Goal: Complete application form

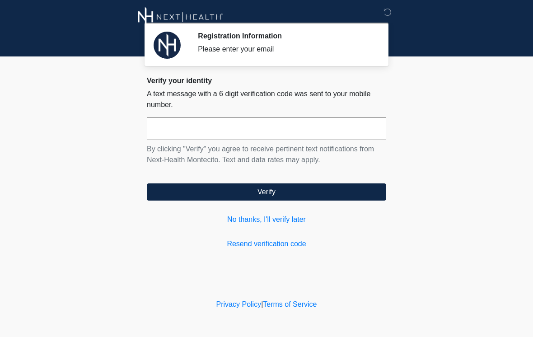
click at [164, 128] on input "text" at bounding box center [266, 128] width 239 height 23
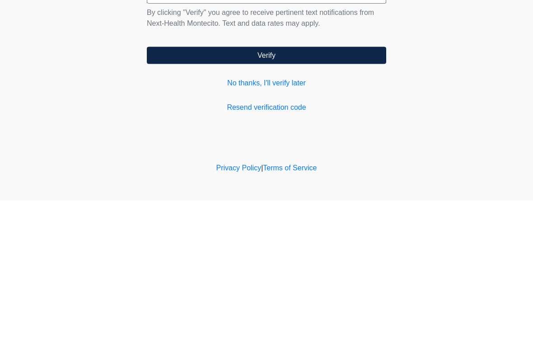
type input "******"
click at [265, 183] on button "Verify" at bounding box center [266, 191] width 239 height 17
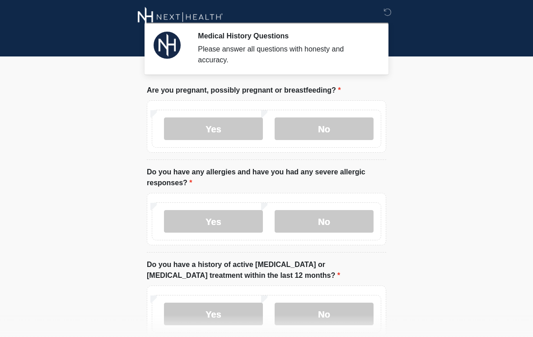
click at [309, 131] on label "No" at bounding box center [323, 128] width 99 height 23
click at [310, 217] on label "No" at bounding box center [323, 221] width 99 height 23
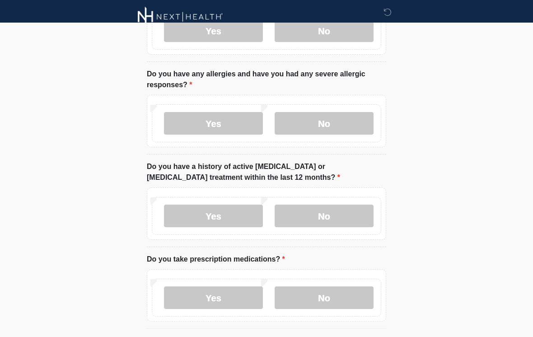
scroll to position [96, 0]
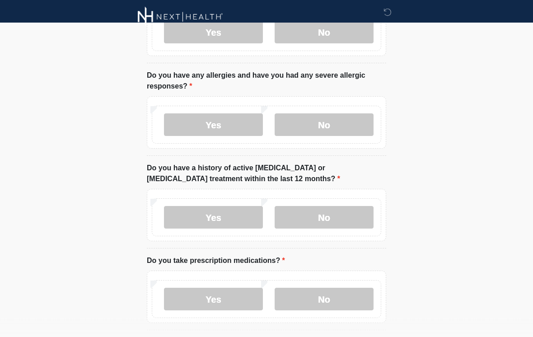
click at [307, 217] on label "No" at bounding box center [323, 217] width 99 height 23
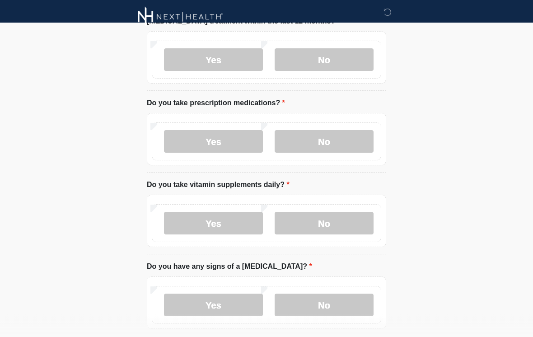
scroll to position [253, 0]
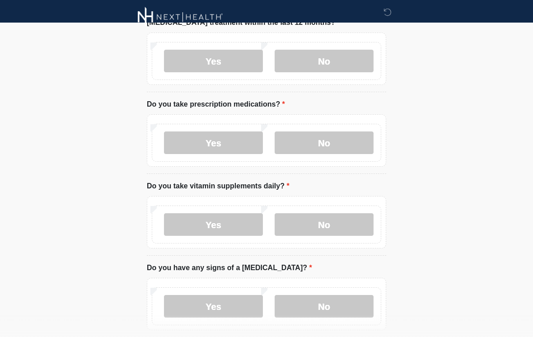
click at [305, 144] on label "No" at bounding box center [323, 142] width 99 height 23
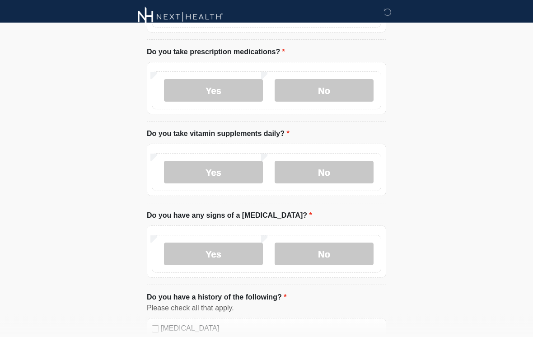
scroll to position [304, 0]
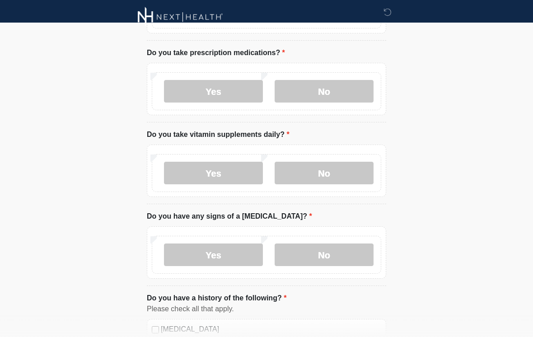
click at [225, 175] on label "Yes" at bounding box center [213, 173] width 99 height 23
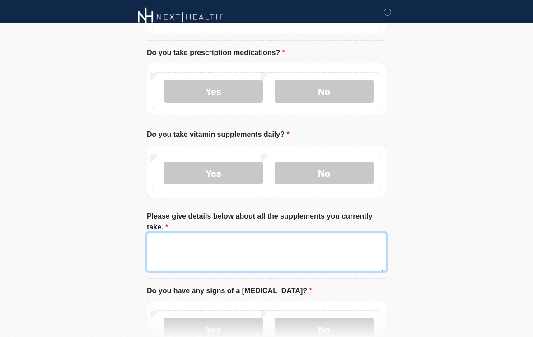
click at [199, 257] on textarea "Please give details below about all the supplements you currently take." at bounding box center [266, 251] width 239 height 39
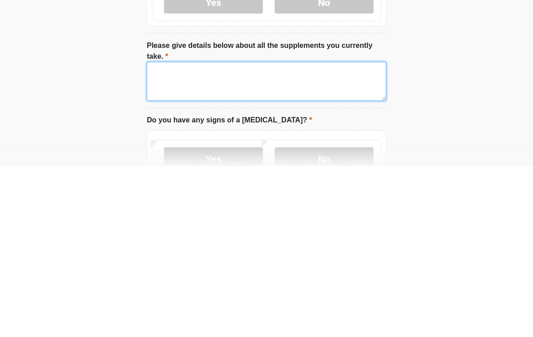
scroll to position [475, 0]
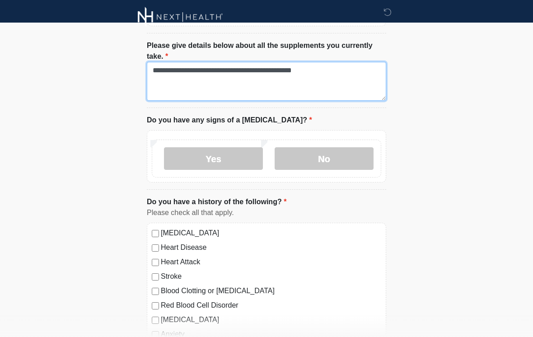
click at [268, 68] on textarea "**********" at bounding box center [266, 81] width 239 height 39
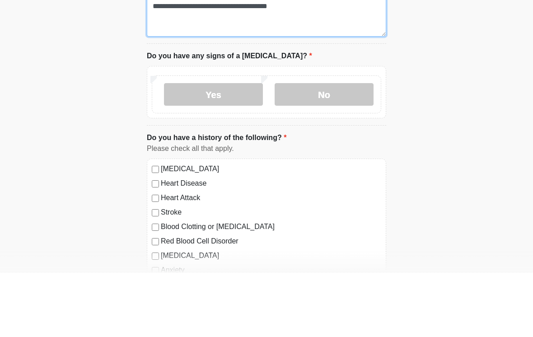
type textarea "**********"
click at [312, 147] on label "No" at bounding box center [323, 158] width 99 height 23
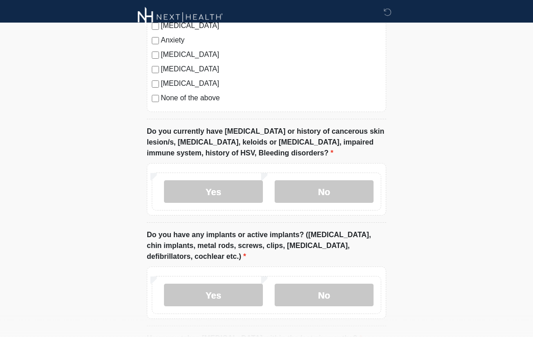
scroll to position [769, 0]
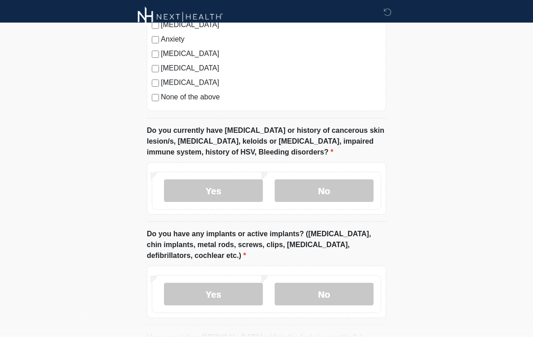
click at [312, 189] on label "No" at bounding box center [323, 191] width 99 height 23
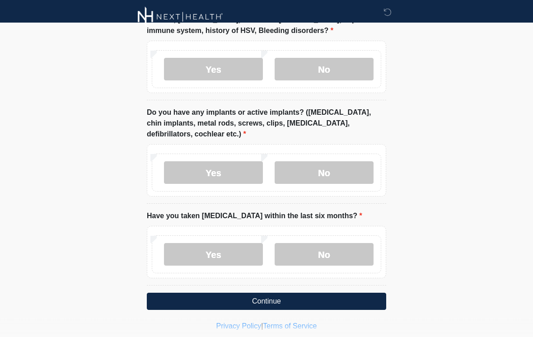
scroll to position [890, 0]
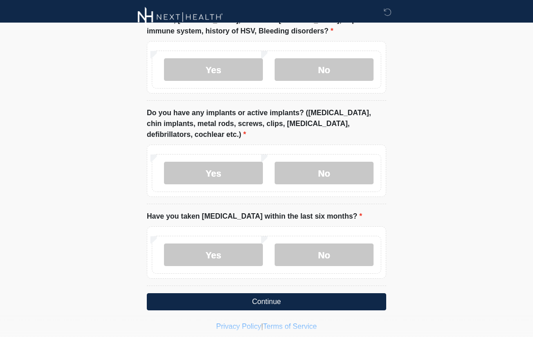
click at [304, 169] on label "No" at bounding box center [323, 173] width 99 height 23
click at [310, 252] on label "No" at bounding box center [323, 254] width 99 height 23
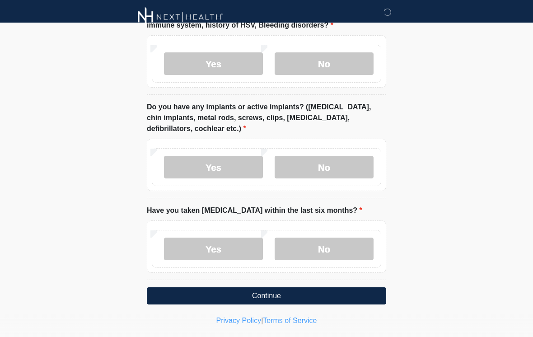
click at [261, 296] on button "Continue" at bounding box center [266, 295] width 239 height 17
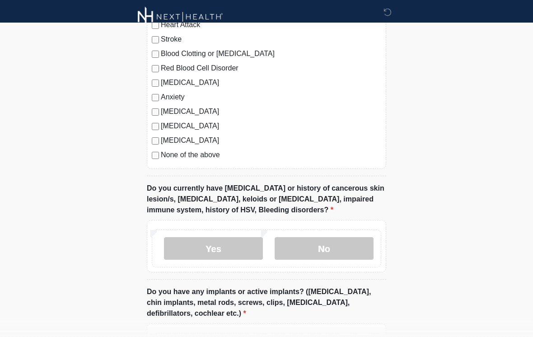
scroll to position [719, 0]
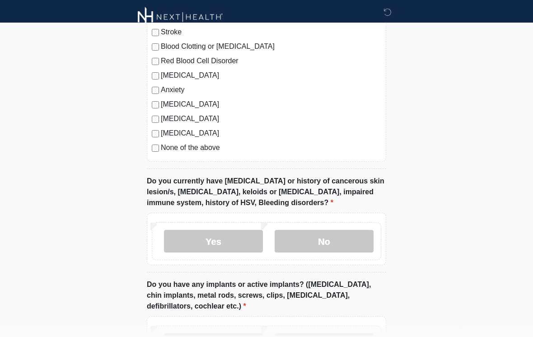
click at [315, 240] on label "No" at bounding box center [323, 241] width 99 height 23
click at [310, 230] on label "No" at bounding box center [323, 241] width 99 height 23
click at [312, 239] on label "No" at bounding box center [323, 241] width 99 height 23
click at [317, 238] on label "No" at bounding box center [323, 241] width 99 height 23
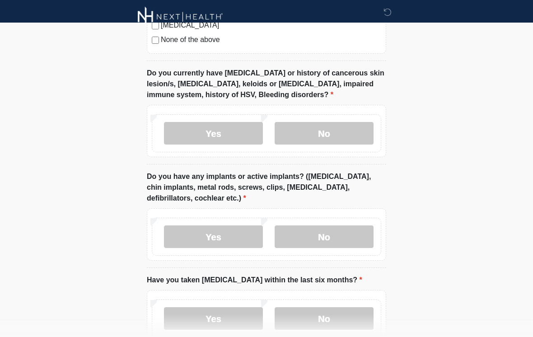
scroll to position [826, 0]
click at [311, 129] on label "No" at bounding box center [323, 133] width 99 height 23
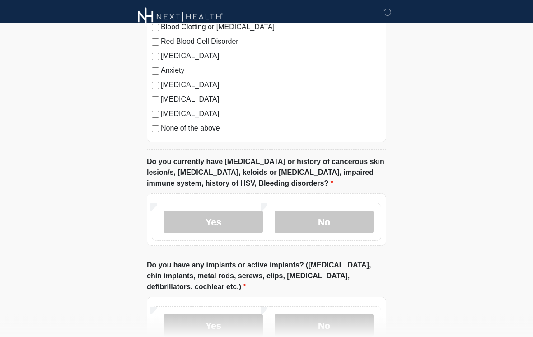
scroll to position [896, 0]
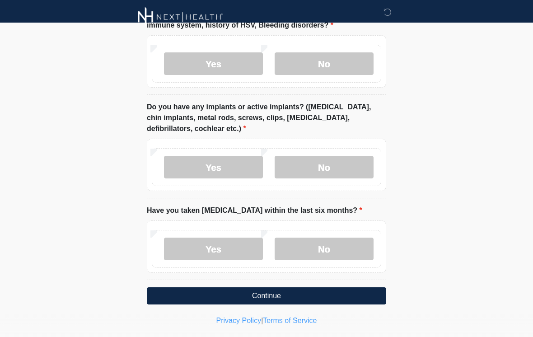
click at [263, 288] on button "Continue" at bounding box center [266, 295] width 239 height 17
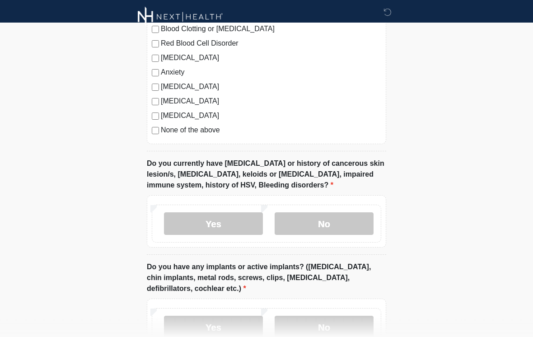
scroll to position [735, 0]
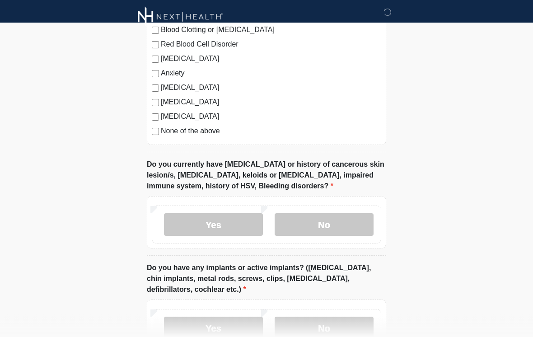
click at [308, 221] on label "No" at bounding box center [323, 224] width 99 height 23
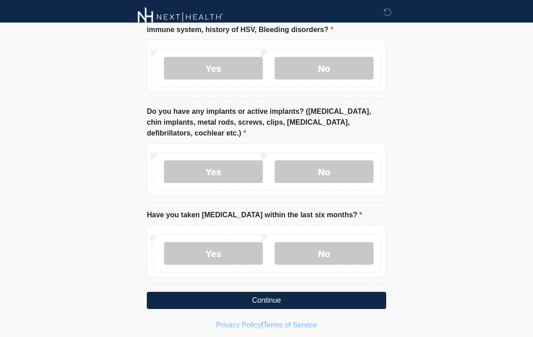
scroll to position [896, 0]
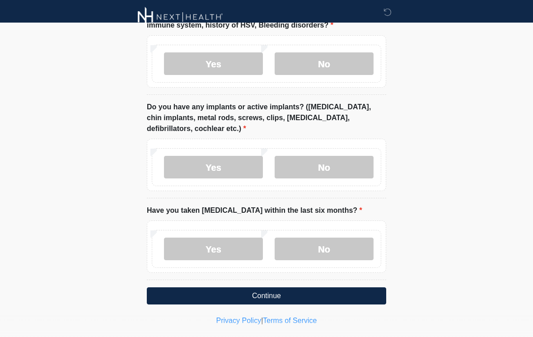
click at [273, 298] on button "Continue" at bounding box center [266, 295] width 239 height 17
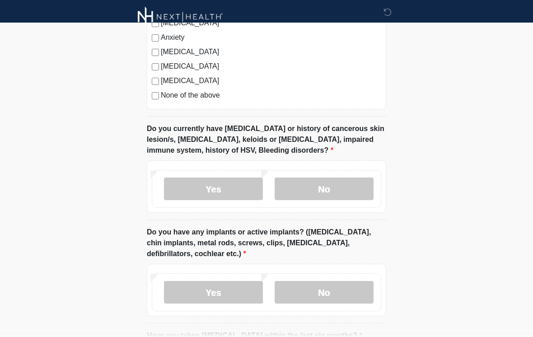
scroll to position [774, 0]
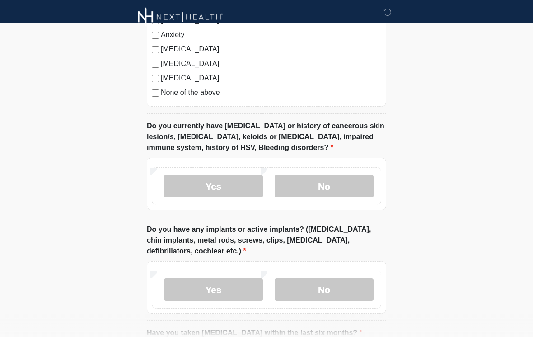
click at [316, 191] on label "No" at bounding box center [323, 186] width 99 height 23
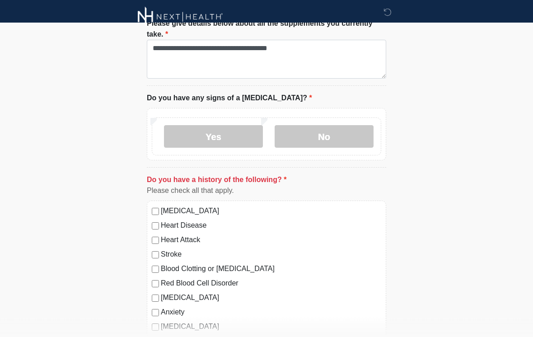
scroll to position [496, 0]
click at [312, 136] on label "No" at bounding box center [323, 137] width 99 height 23
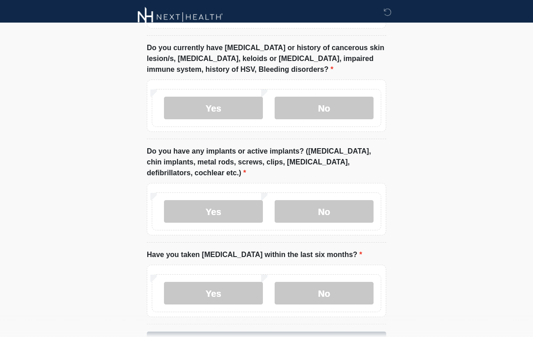
scroll to position [896, 0]
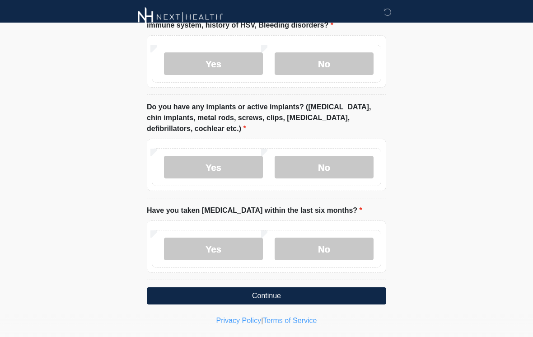
click at [259, 296] on button "Continue" at bounding box center [266, 295] width 239 height 17
click at [293, 301] on button "Continue" at bounding box center [266, 295] width 239 height 17
click at [299, 288] on button "Continue" at bounding box center [266, 295] width 239 height 17
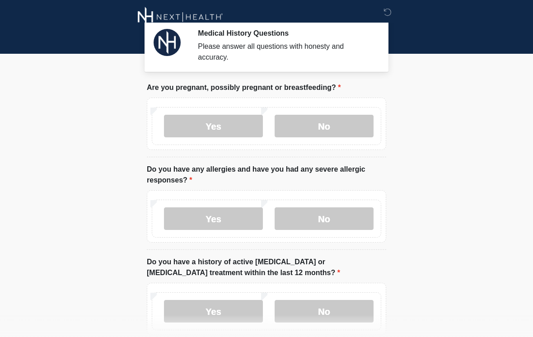
scroll to position [0, 0]
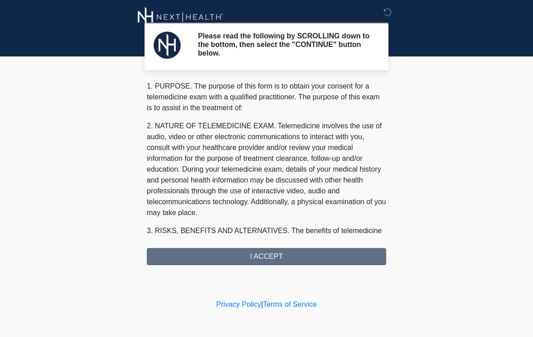
click at [274, 250] on div "1. PURPOSE. The purpose of this form is to obtain your consent for a telemedici…" at bounding box center [266, 173] width 239 height 184
click at [269, 254] on div "1. PURPOSE. The purpose of this form is to obtain your consent for a telemedici…" at bounding box center [266, 173] width 239 height 184
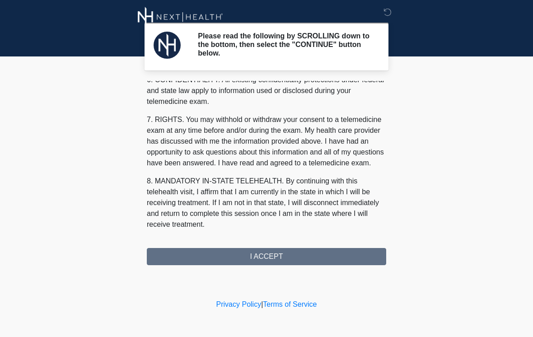
scroll to position [367, 0]
click at [205, 260] on button "I ACCEPT" at bounding box center [266, 256] width 239 height 17
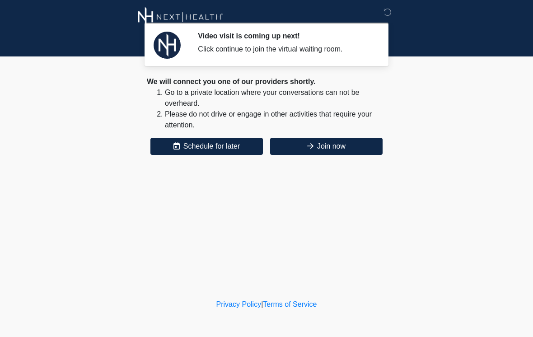
click at [358, 133] on div "We will connect you one of our providers shortly. Go to a private location wher…" at bounding box center [266, 115] width 239 height 79
click at [355, 148] on button "Join now" at bounding box center [326, 146] width 112 height 17
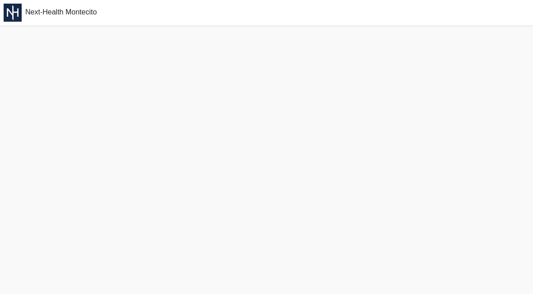
scroll to position [3, 0]
